Goal: Task Accomplishment & Management: Complete application form

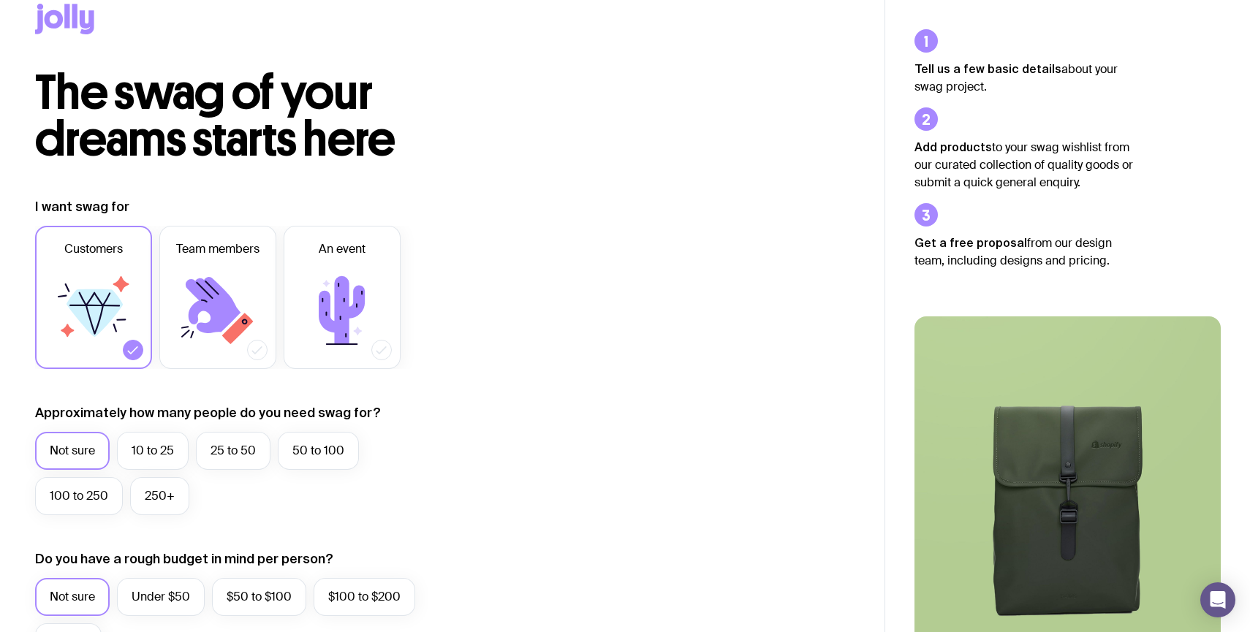
scroll to position [25, 0]
click at [255, 332] on icon at bounding box center [218, 311] width 88 height 88
click at [0, 0] on input "Team members" at bounding box center [0, 0] width 0 height 0
click at [166, 449] on label "10 to 25" at bounding box center [153, 452] width 72 height 38
click at [0, 0] on input "10 to 25" at bounding box center [0, 0] width 0 height 0
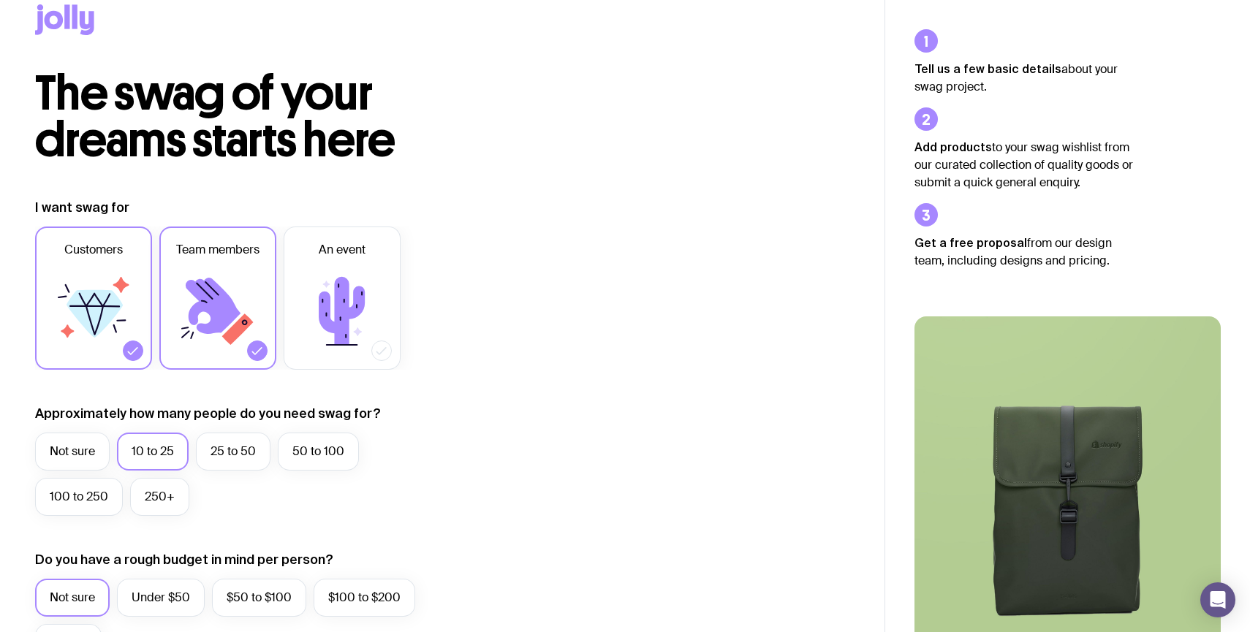
scroll to position [247, 0]
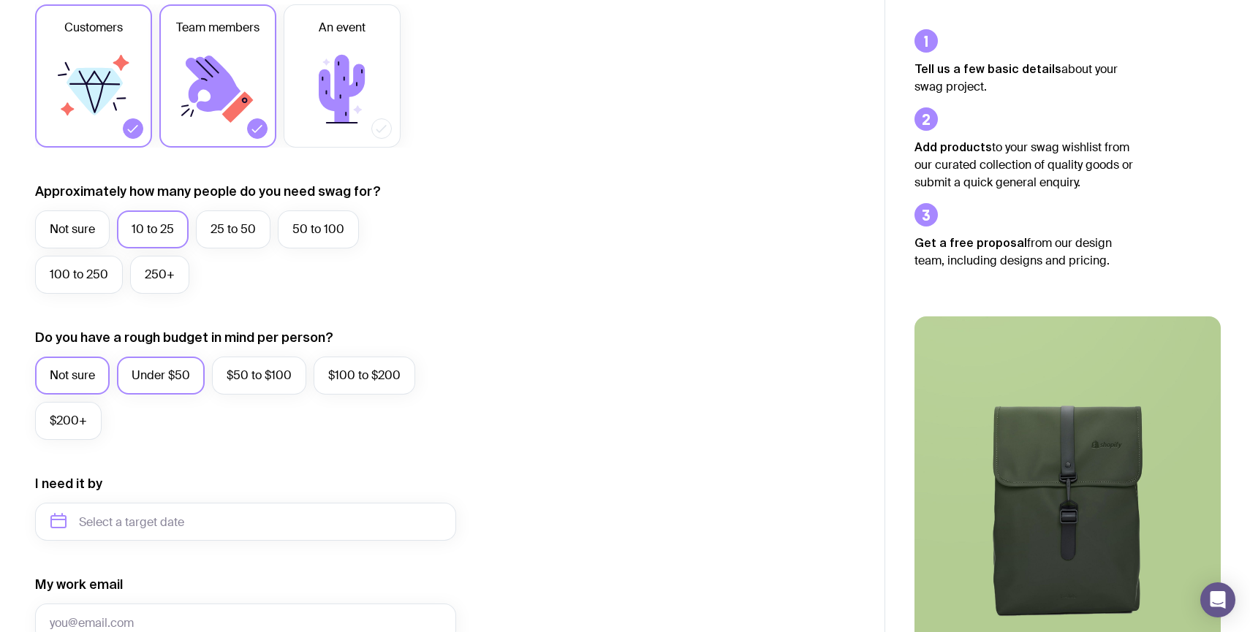
click at [175, 385] on label "Under $50" at bounding box center [161, 376] width 88 height 38
click at [0, 0] on input "Under $50" at bounding box center [0, 0] width 0 height 0
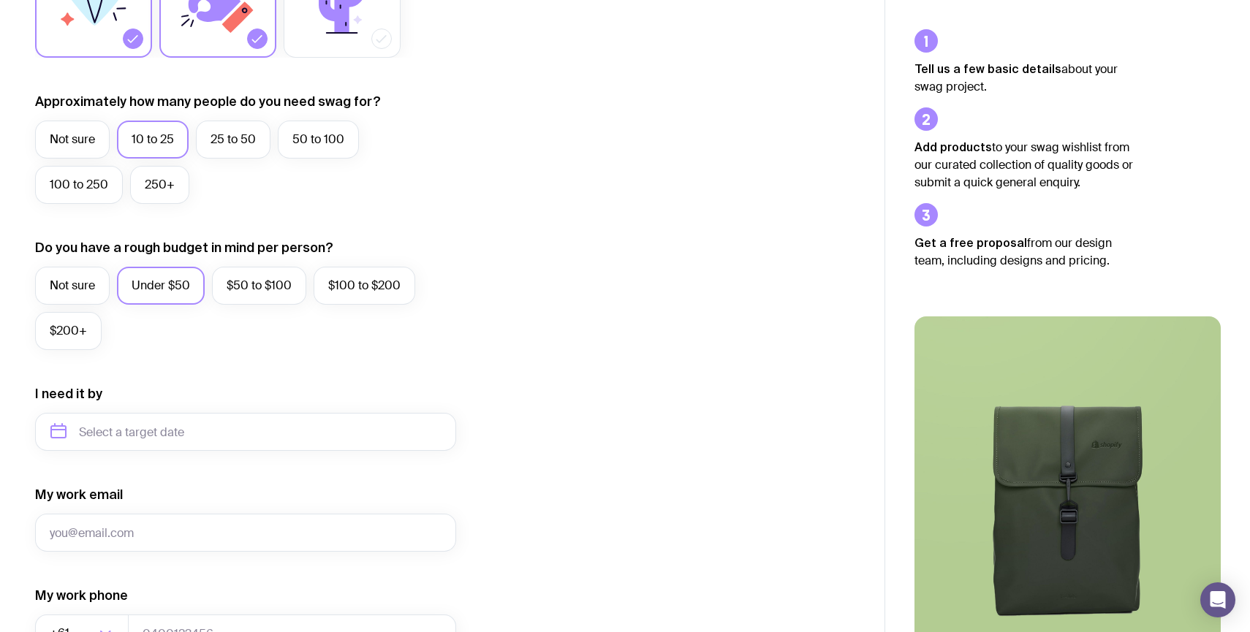
scroll to position [355, 0]
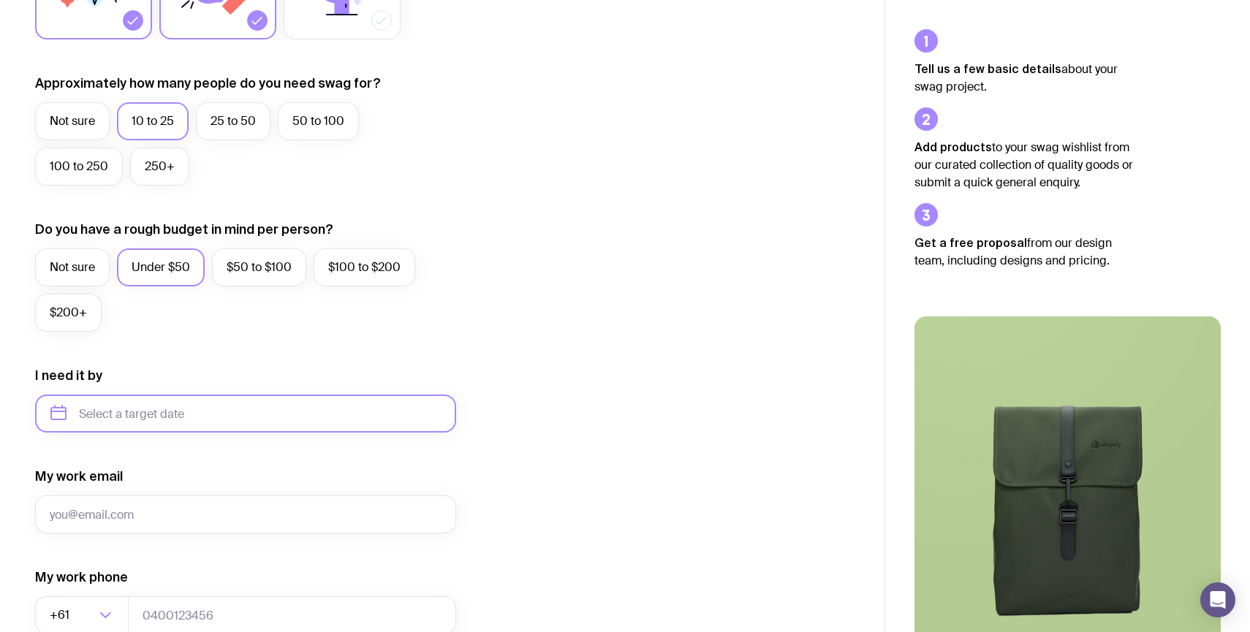
click at [173, 422] on input "text" at bounding box center [245, 414] width 421 height 38
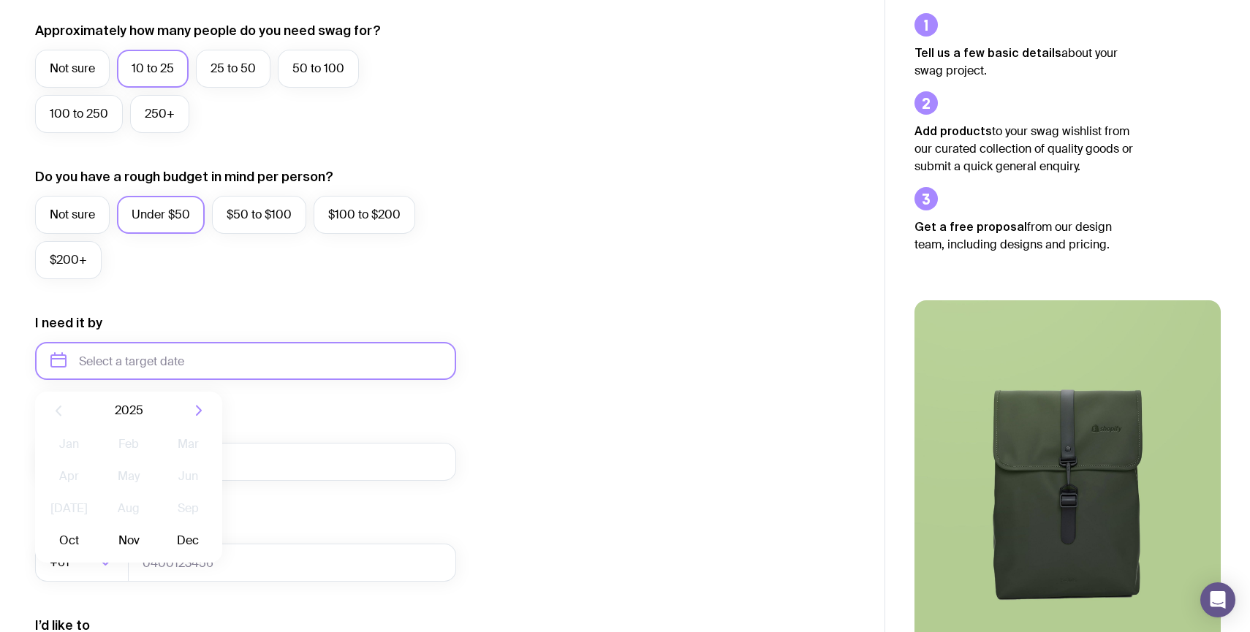
scroll to position [409, 0]
click at [101, 550] on div "Jan Feb Mar Apr May Jun [DATE] Aug Sep Oct Nov Dec" at bounding box center [128, 495] width 187 height 133
click at [83, 545] on button "Oct" at bounding box center [68, 539] width 53 height 29
type input "[DATE]"
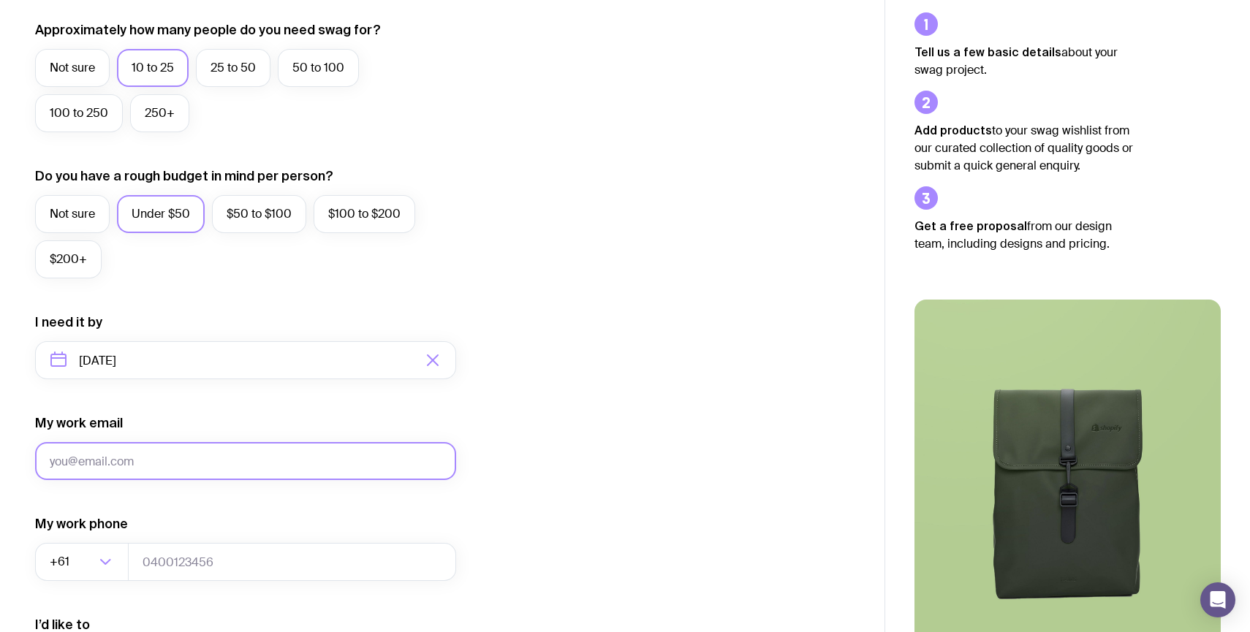
click at [124, 456] on input "My work email" at bounding box center [245, 461] width 421 height 38
type input "[PERSON_NAME][EMAIL_ADDRESS][DOMAIN_NAME]"
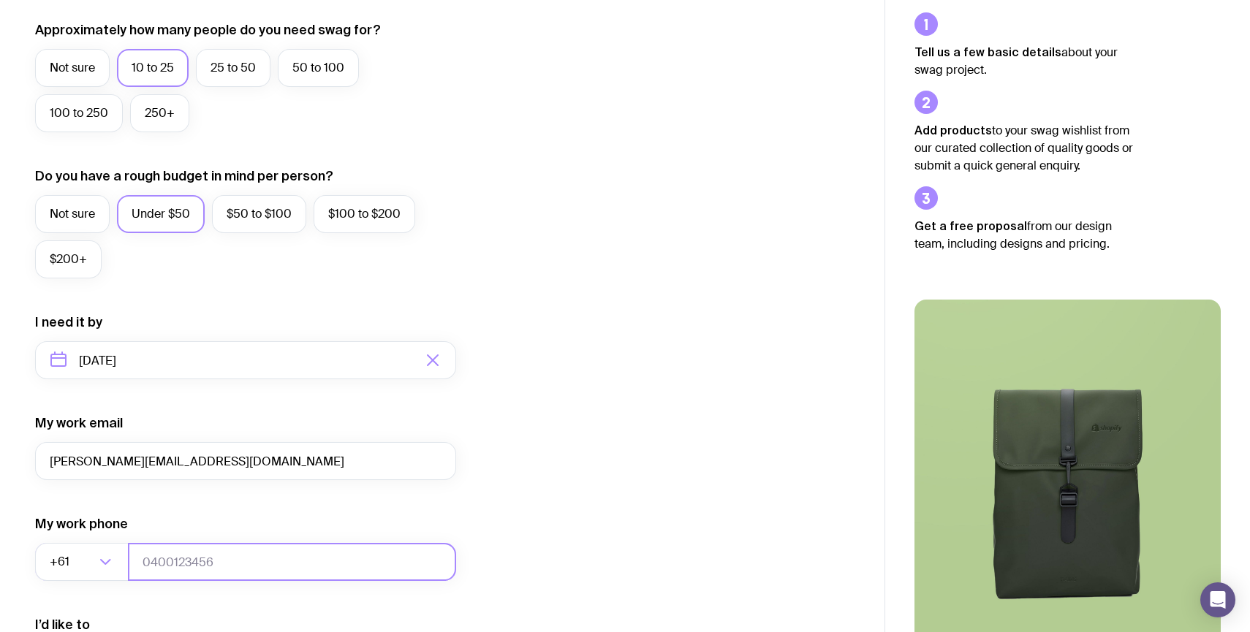
type input "0450311260"
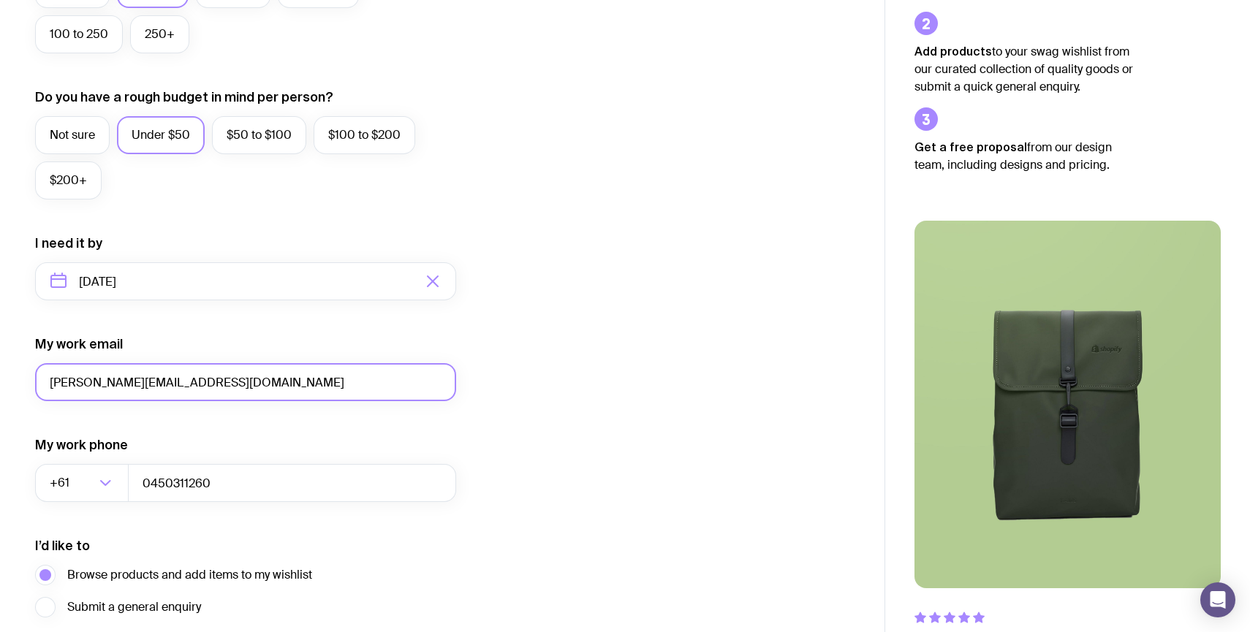
scroll to position [561, 0]
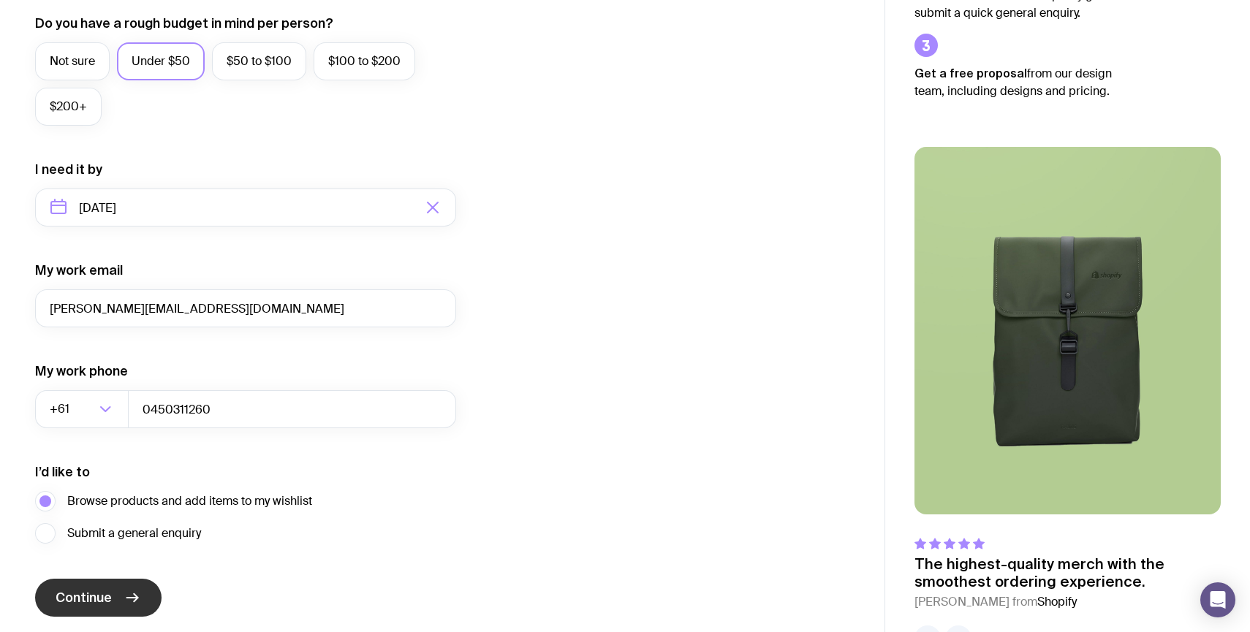
click at [119, 582] on button "Continue" at bounding box center [98, 598] width 126 height 38
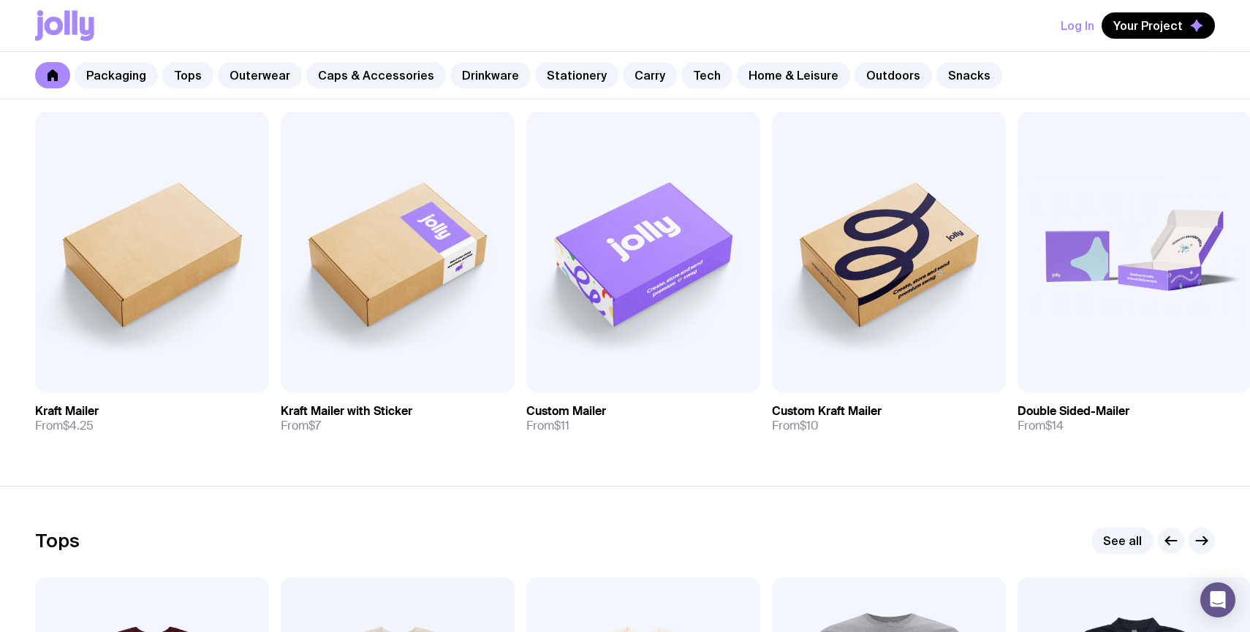
scroll to position [290, 0]
click at [330, 241] on img at bounding box center [398, 251] width 234 height 281
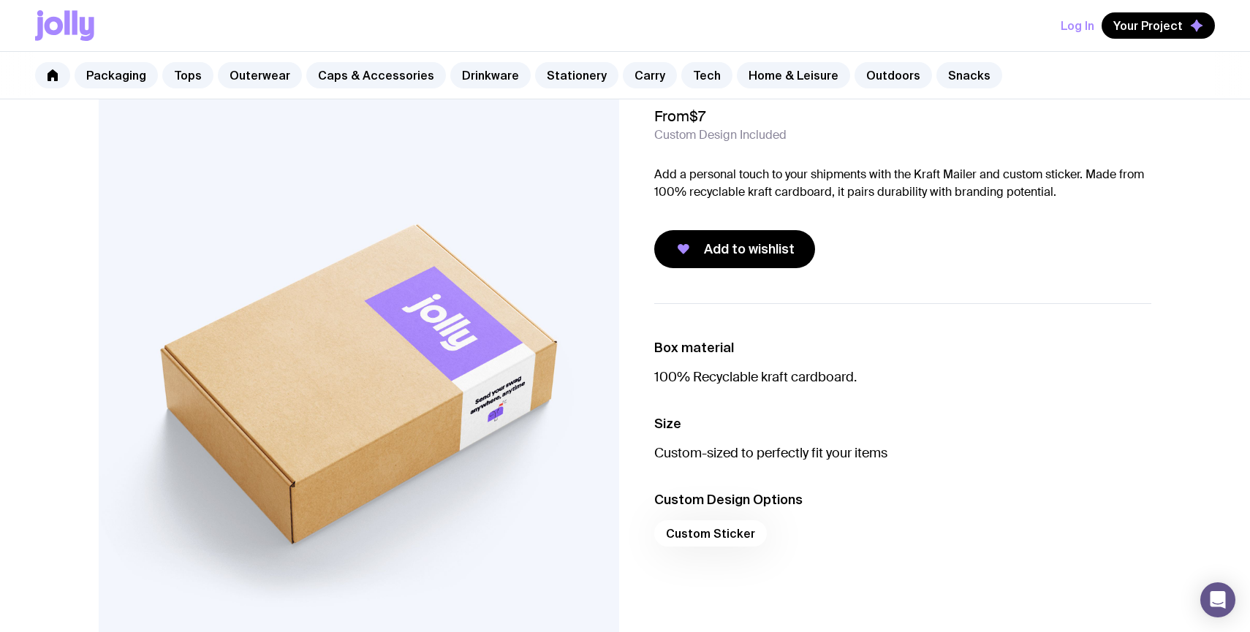
scroll to position [1, 0]
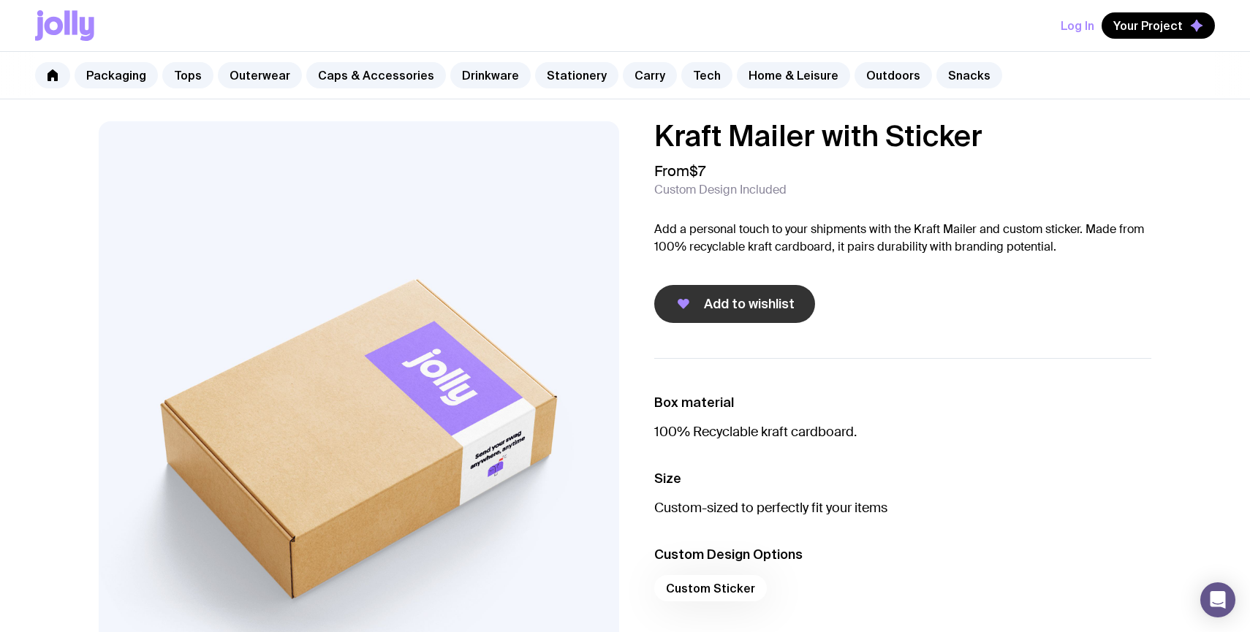
click at [735, 308] on span "Add to wishlist" at bounding box center [749, 304] width 91 height 18
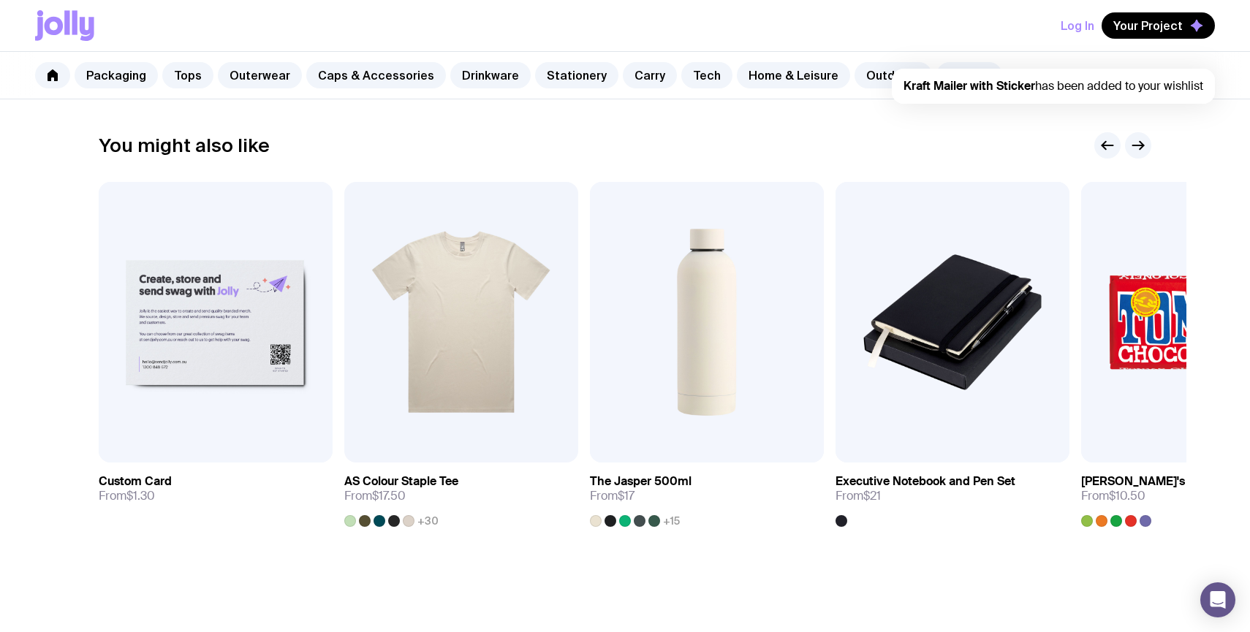
scroll to position [723, 0]
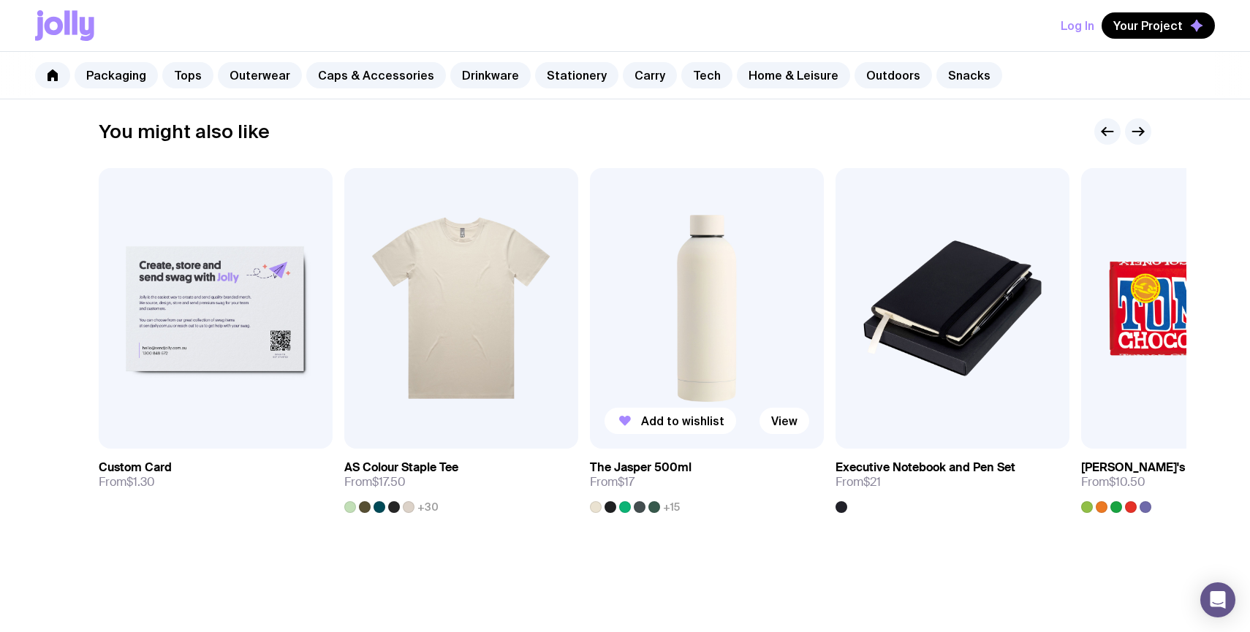
click at [675, 282] on img at bounding box center [707, 308] width 234 height 281
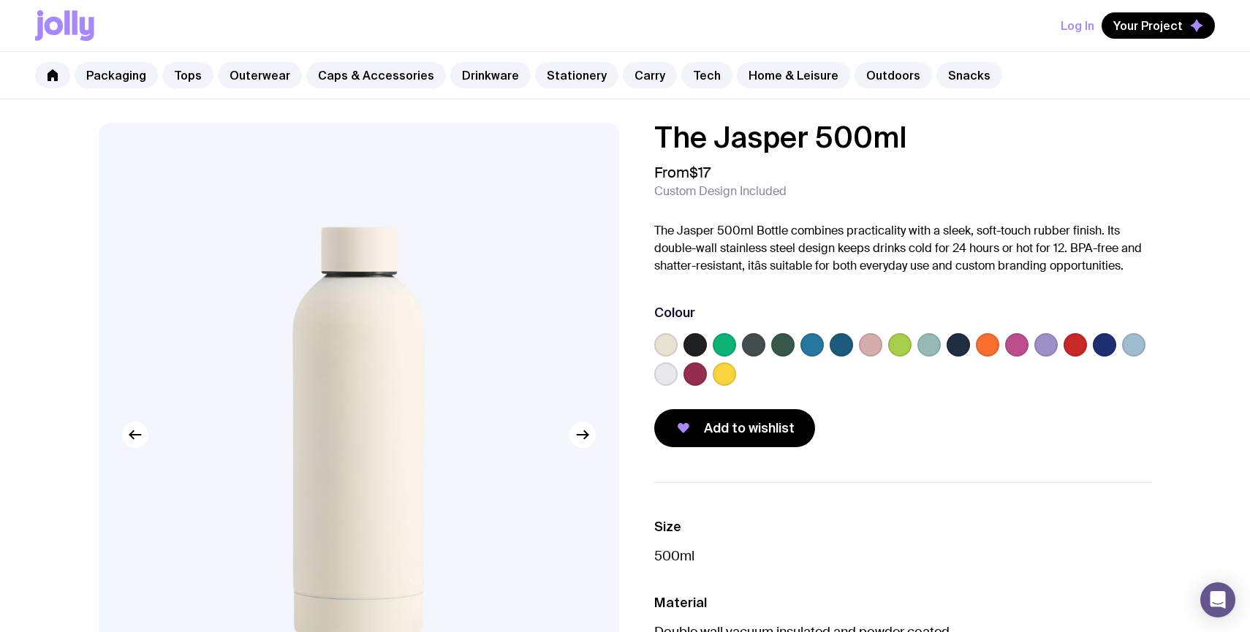
click at [699, 356] on div at bounding box center [694, 344] width 23 height 23
click at [697, 344] on label at bounding box center [694, 344] width 23 height 23
click at [0, 0] on input "radio" at bounding box center [0, 0] width 0 height 0
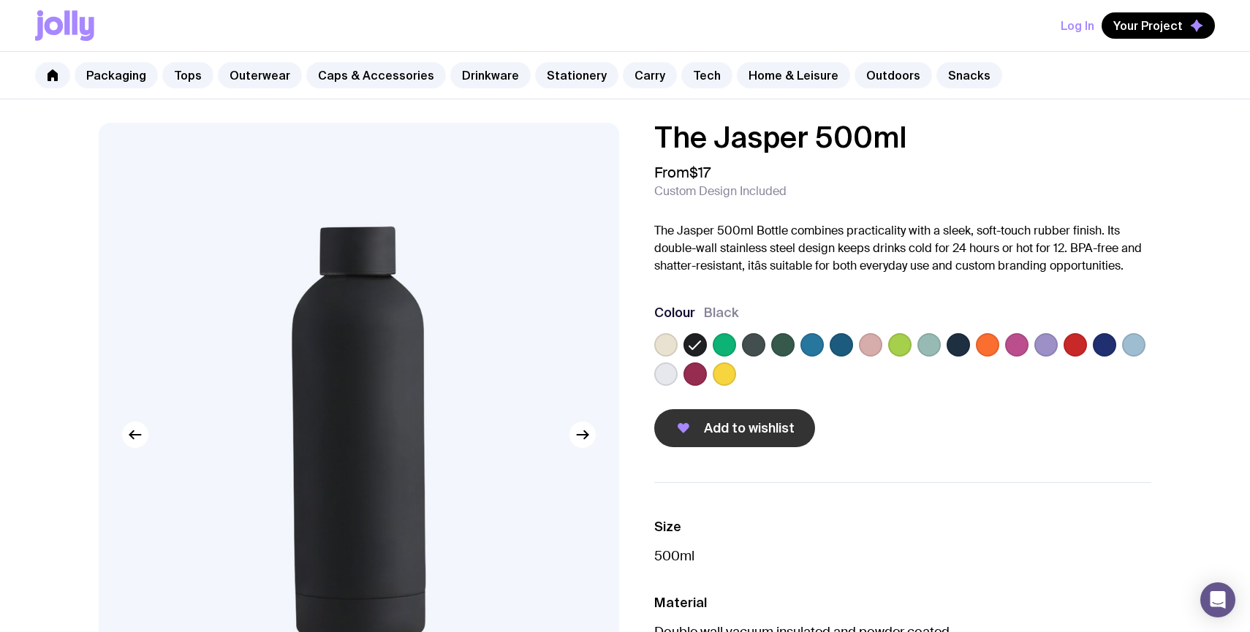
click at [715, 425] on span "Add to wishlist" at bounding box center [749, 429] width 91 height 18
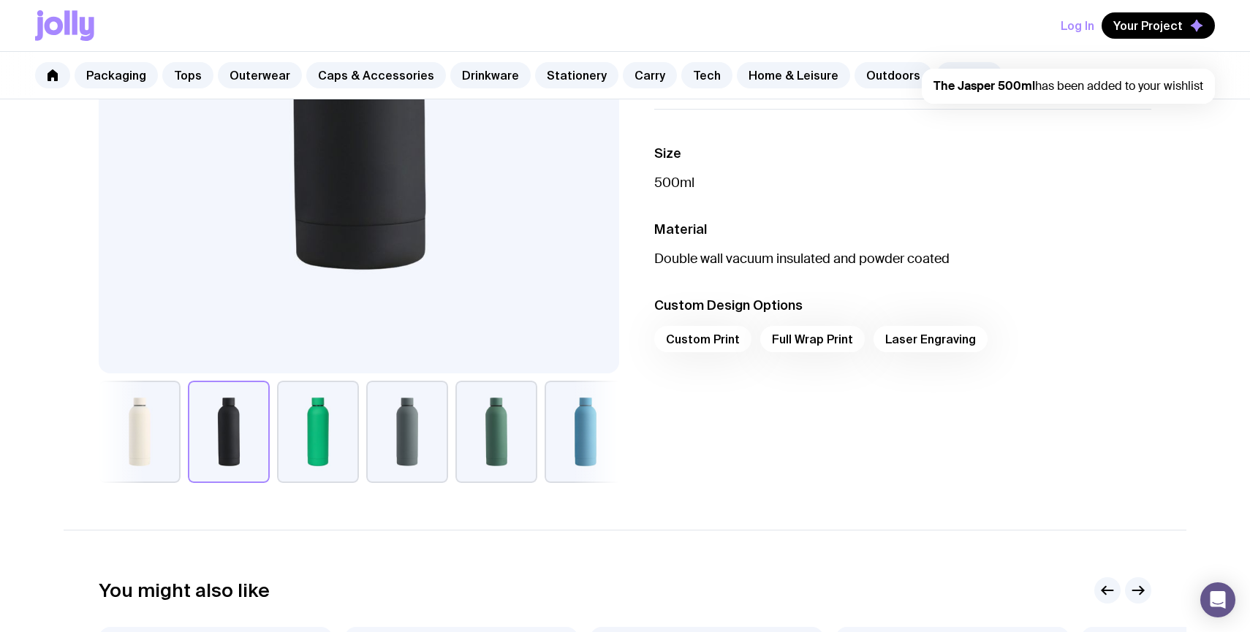
scroll to position [811, 0]
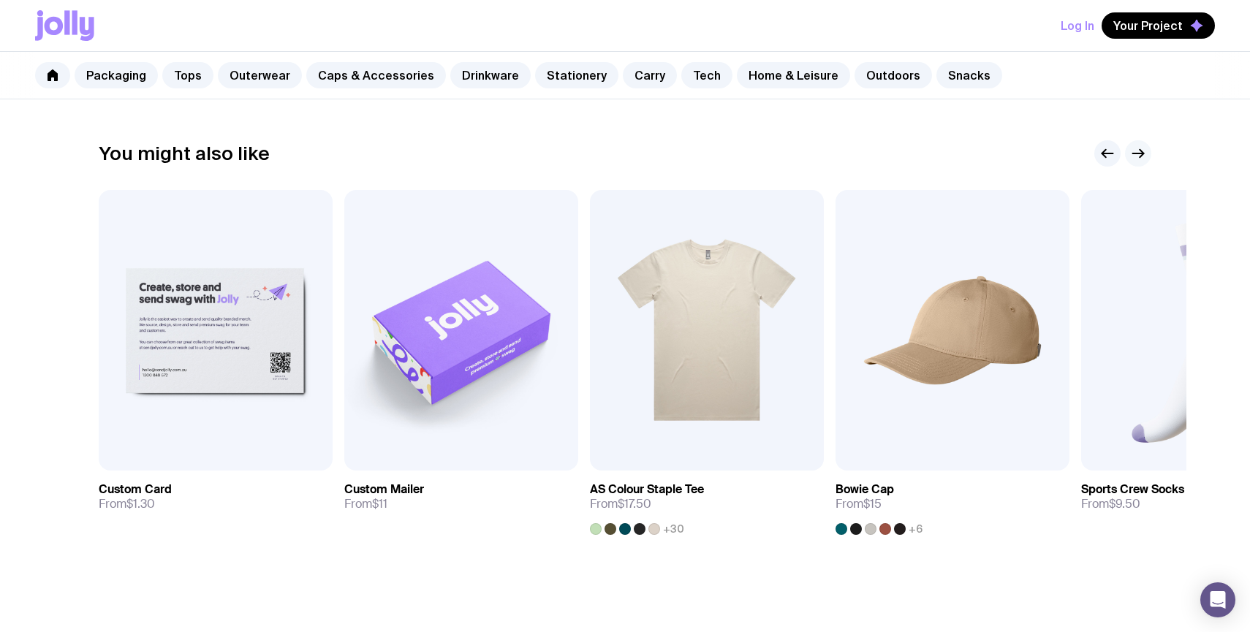
click at [1139, 156] on icon "button" at bounding box center [1141, 154] width 4 height 8
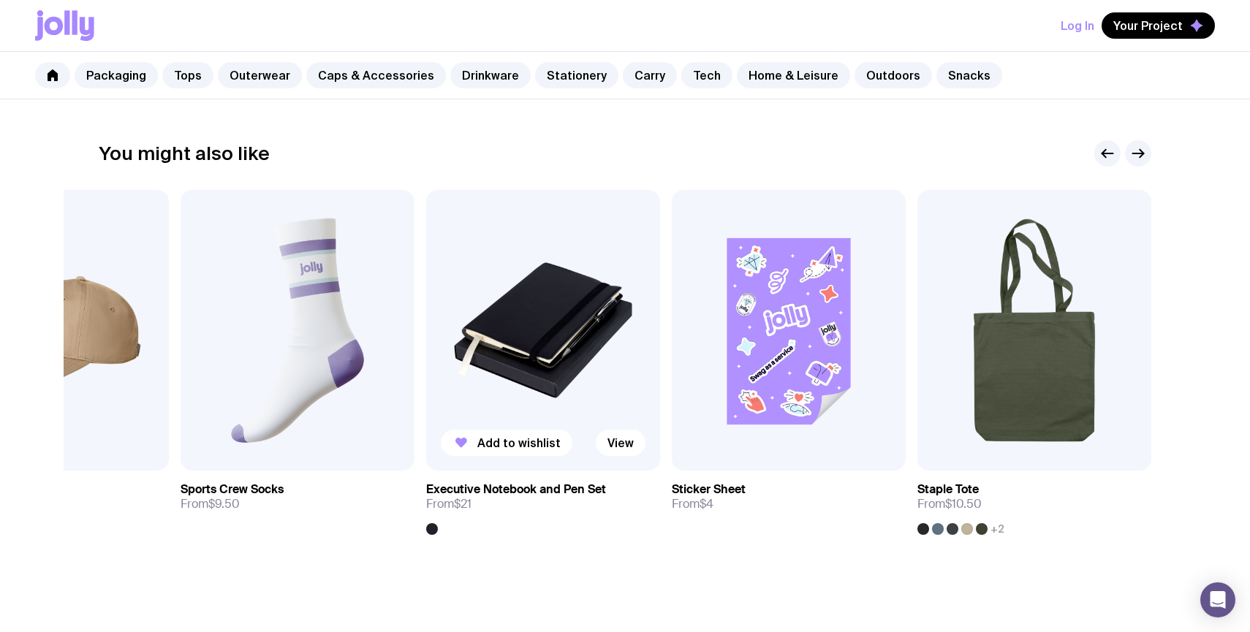
click at [560, 298] on img at bounding box center [543, 330] width 234 height 281
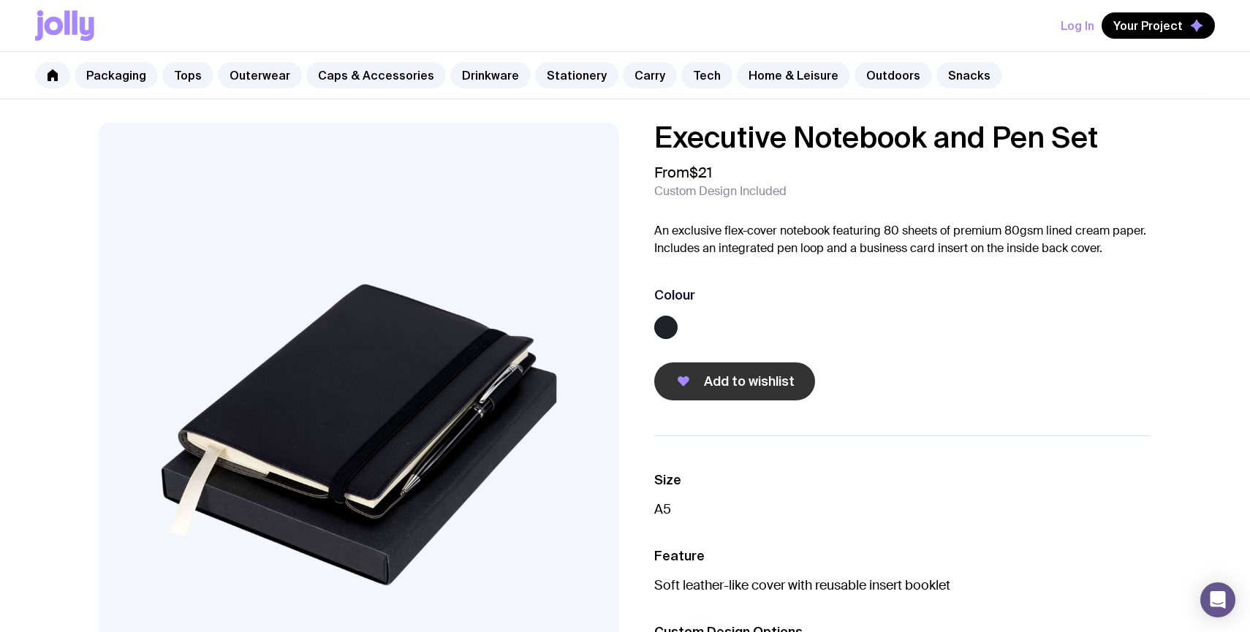
click at [683, 382] on icon "button" at bounding box center [683, 381] width 12 height 10
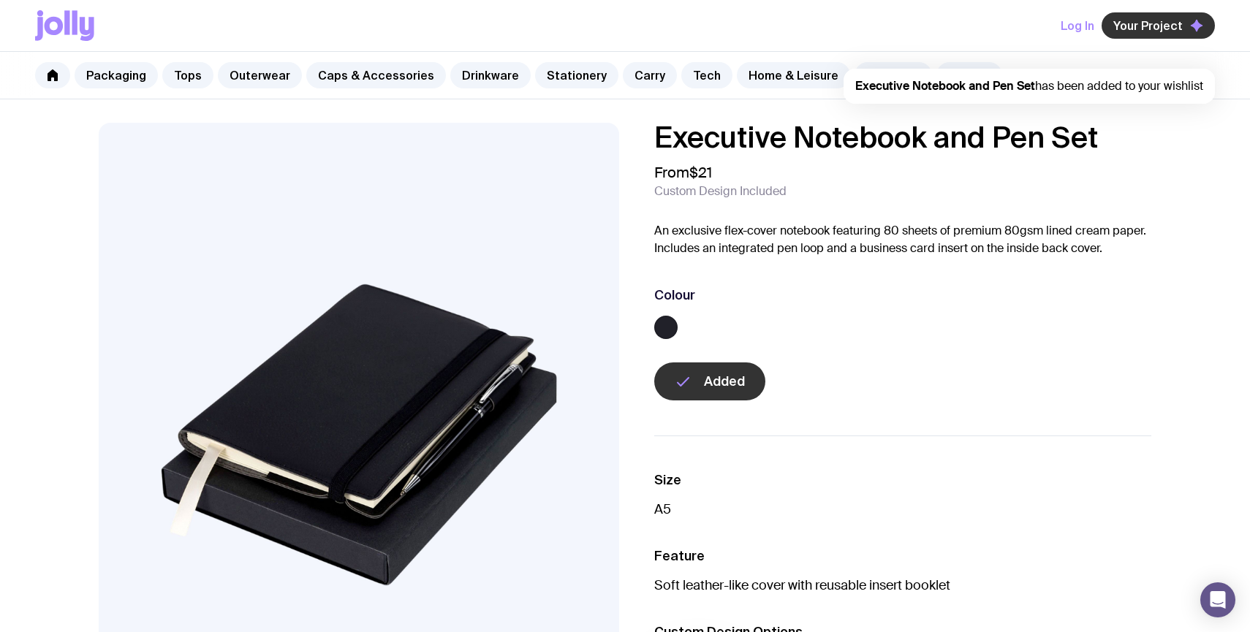
click at [1162, 25] on span "Your Project" at bounding box center [1147, 25] width 69 height 15
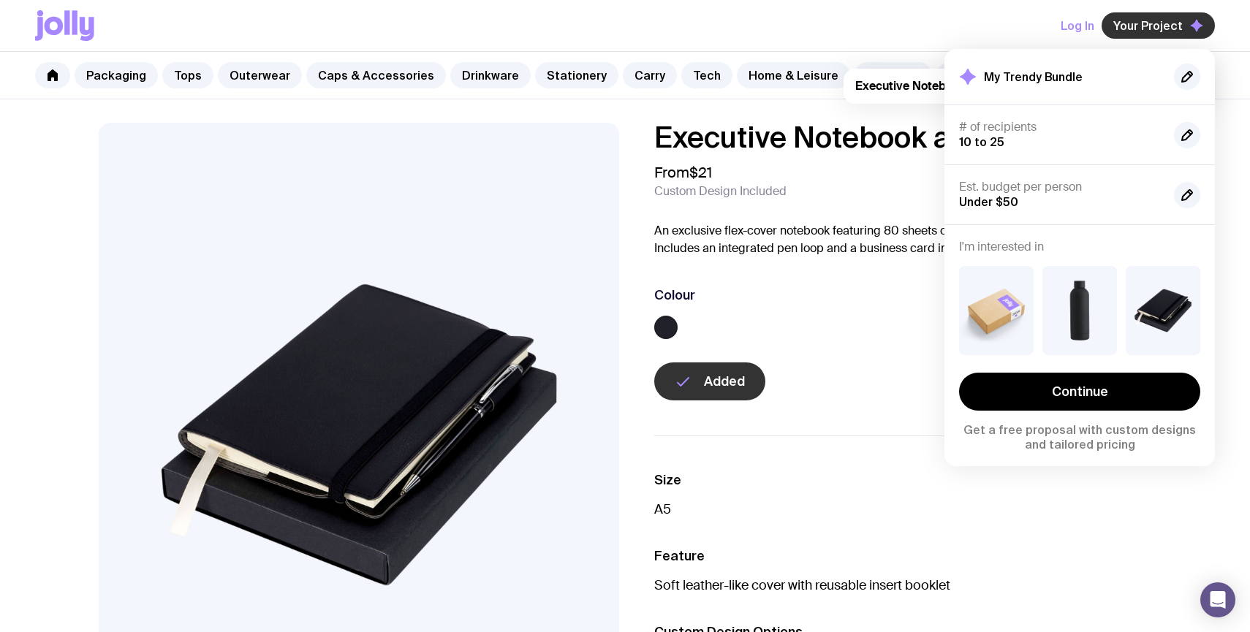
click at [1162, 25] on span "Your Project" at bounding box center [1147, 25] width 69 height 15
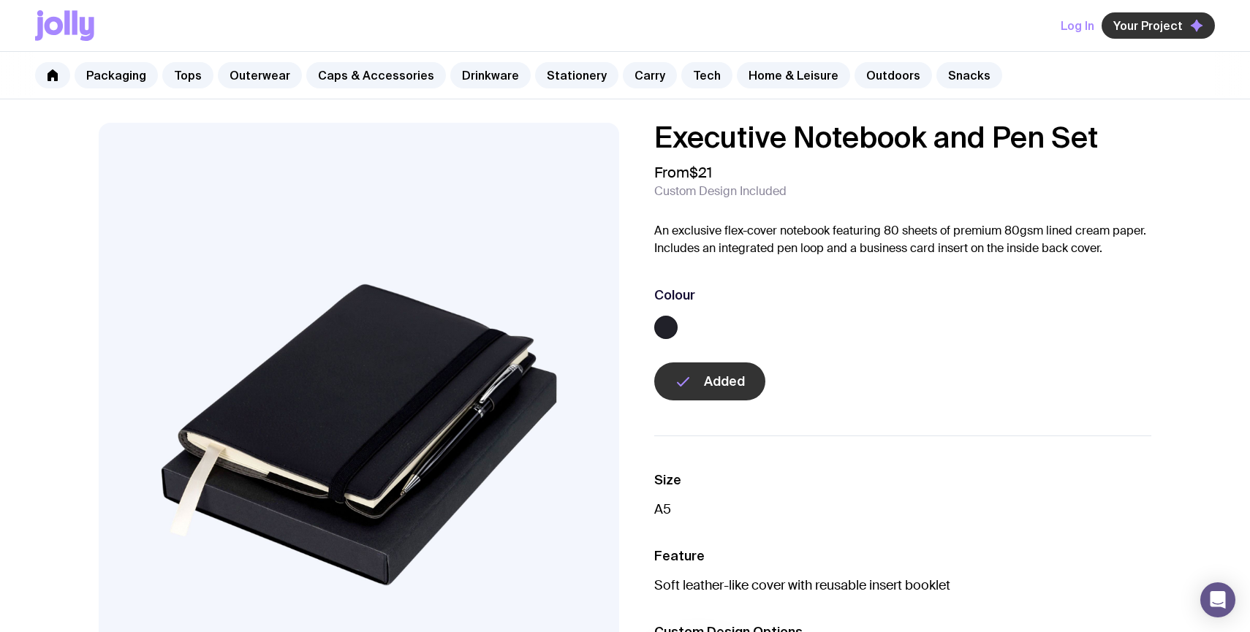
click at [1162, 25] on span "Your Project" at bounding box center [1147, 25] width 69 height 15
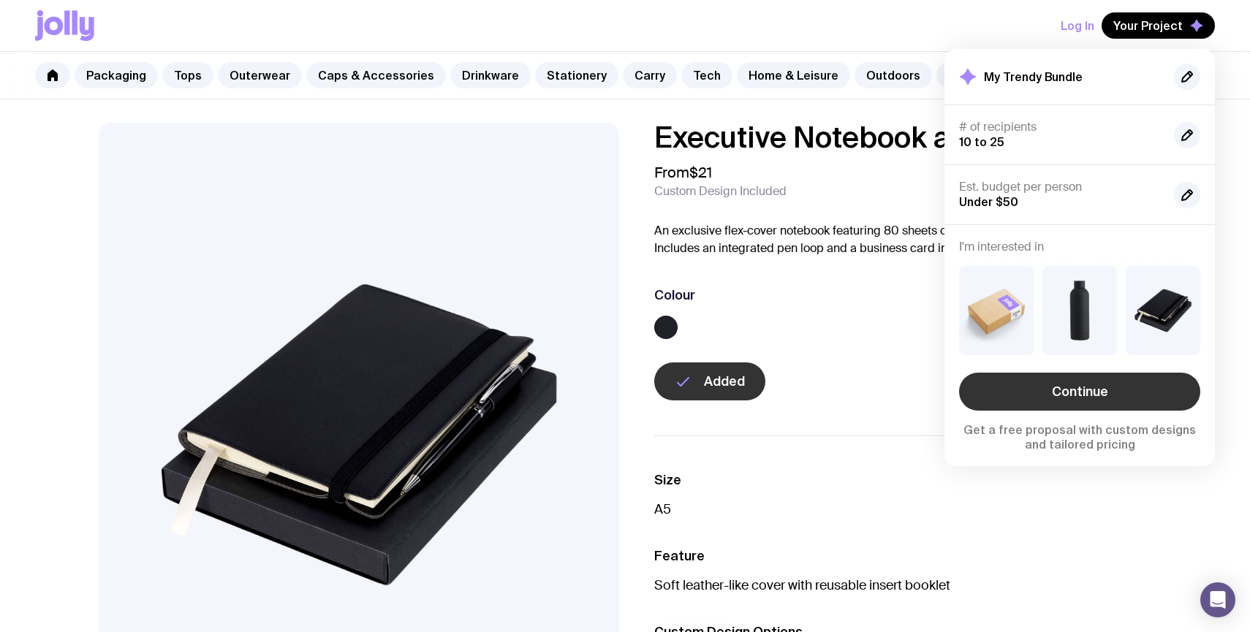
click at [1106, 375] on link "Continue" at bounding box center [1079, 392] width 241 height 38
